Goal: Information Seeking & Learning: Learn about a topic

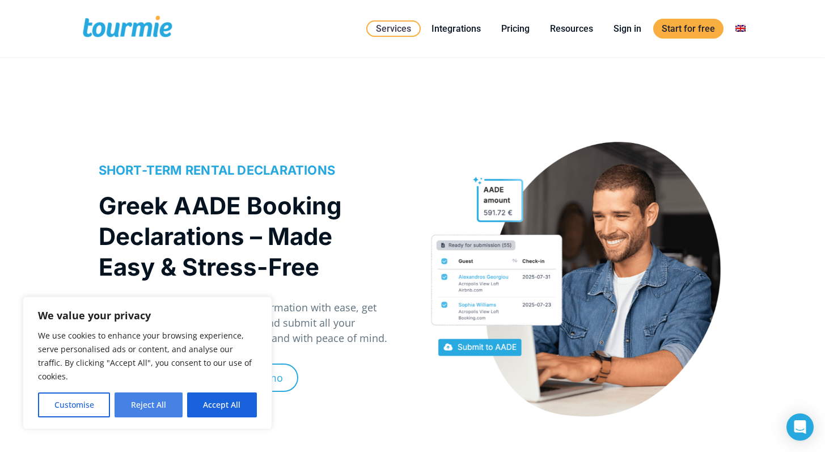
click at [150, 407] on button "Reject All" at bounding box center [147, 404] width 67 height 25
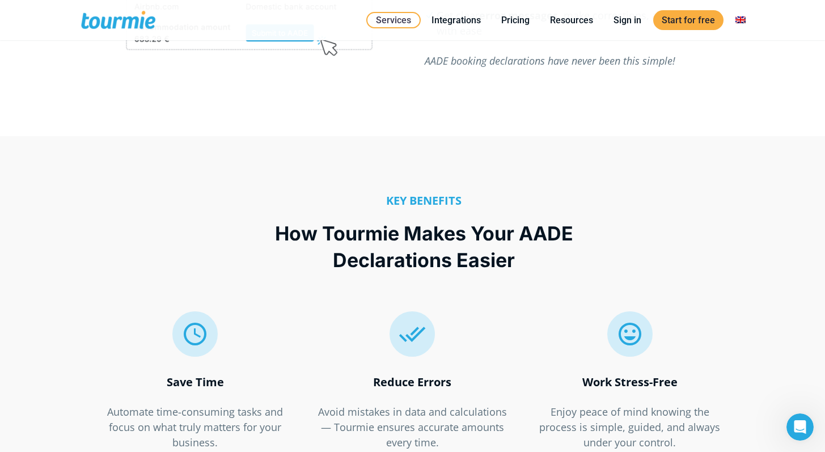
scroll to position [1505, 0]
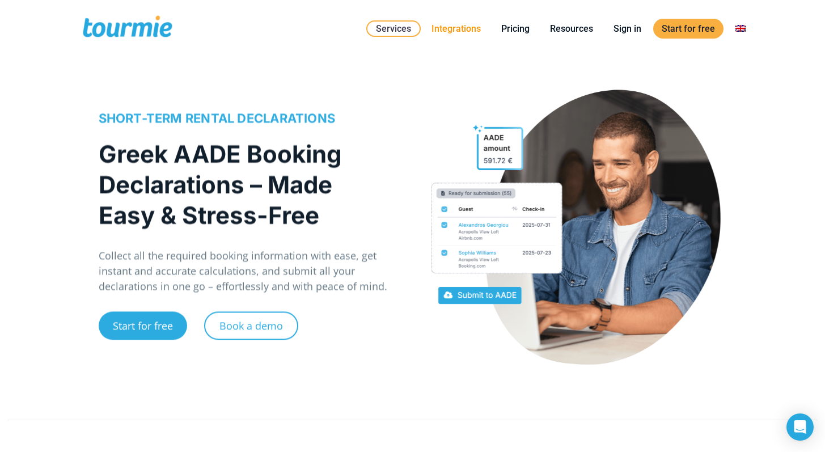
click at [455, 26] on link "Integrations" at bounding box center [456, 29] width 66 height 14
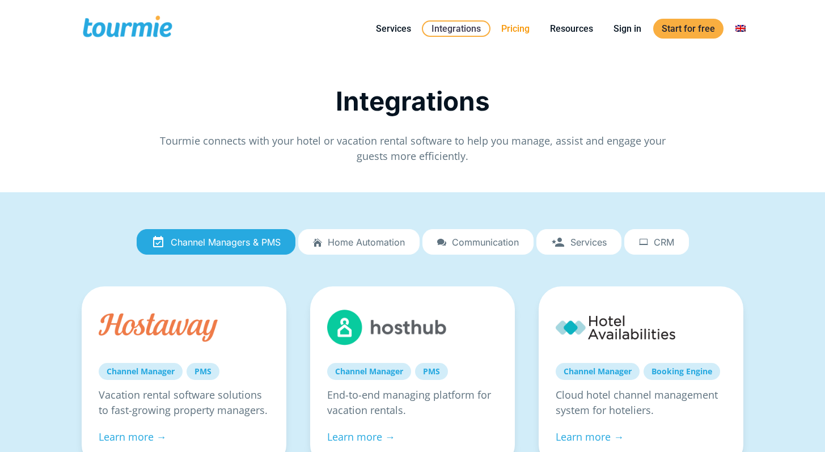
click at [509, 27] on link "Pricing" at bounding box center [514, 29] width 45 height 14
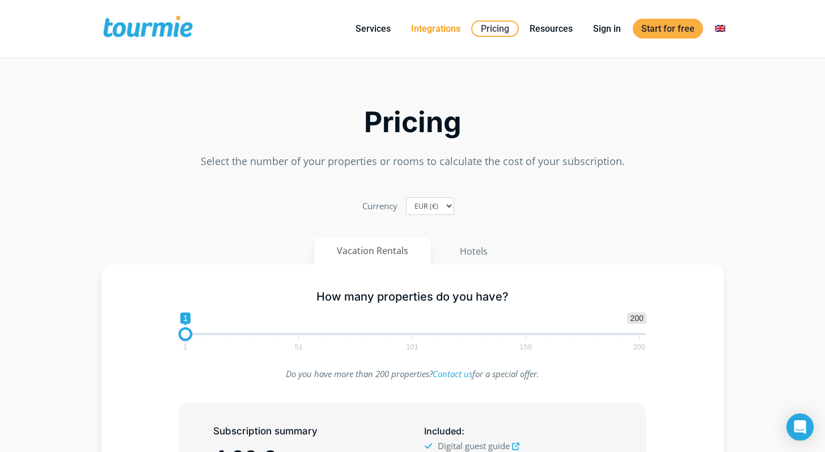
click at [428, 27] on link "Integrations" at bounding box center [435, 29] width 66 height 14
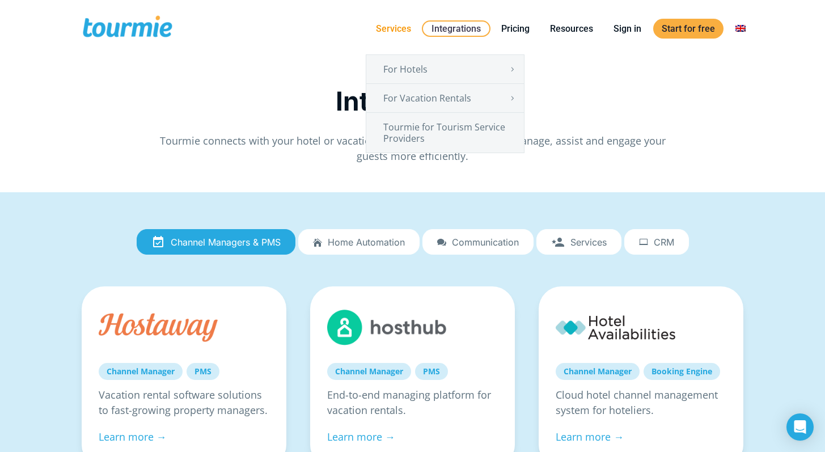
click at [401, 32] on link "Services" at bounding box center [393, 29] width 52 height 14
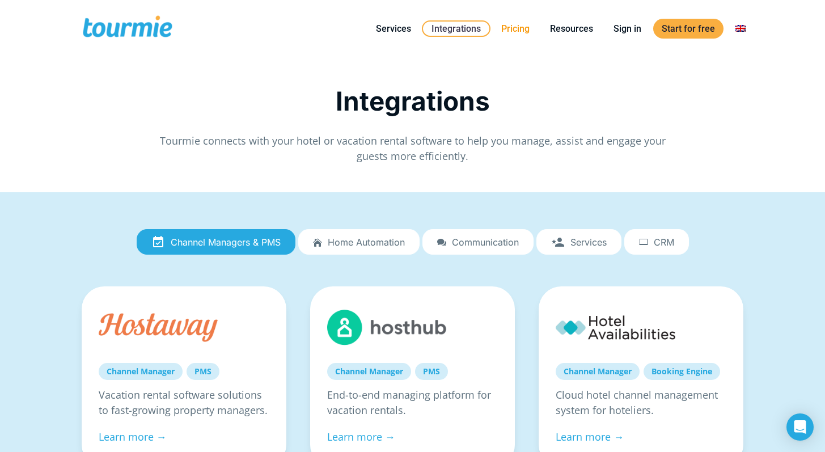
click at [509, 34] on link "Pricing" at bounding box center [514, 29] width 45 height 14
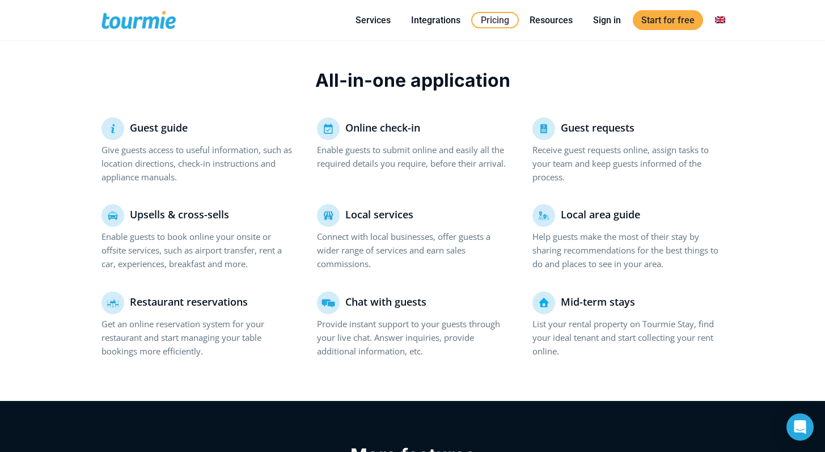
scroll to position [743, 0]
